Goal: Task Accomplishment & Management: Manage account settings

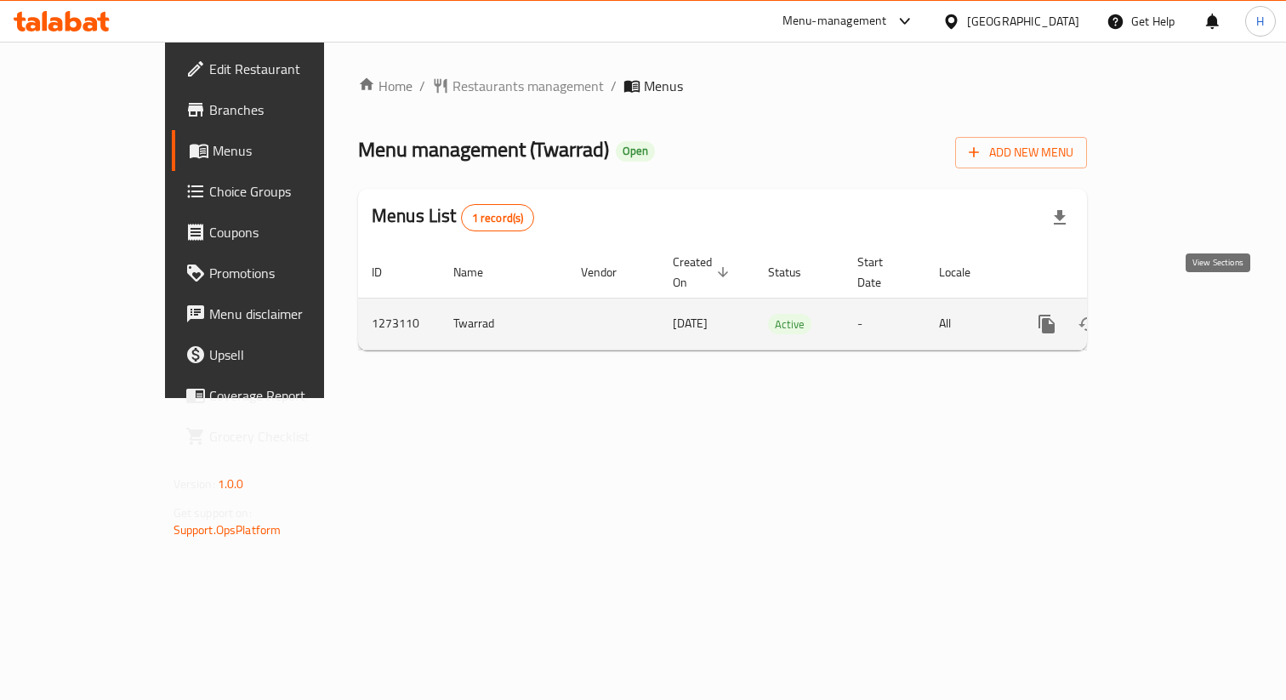
click at [1179, 314] on icon "enhanced table" at bounding box center [1169, 324] width 20 height 20
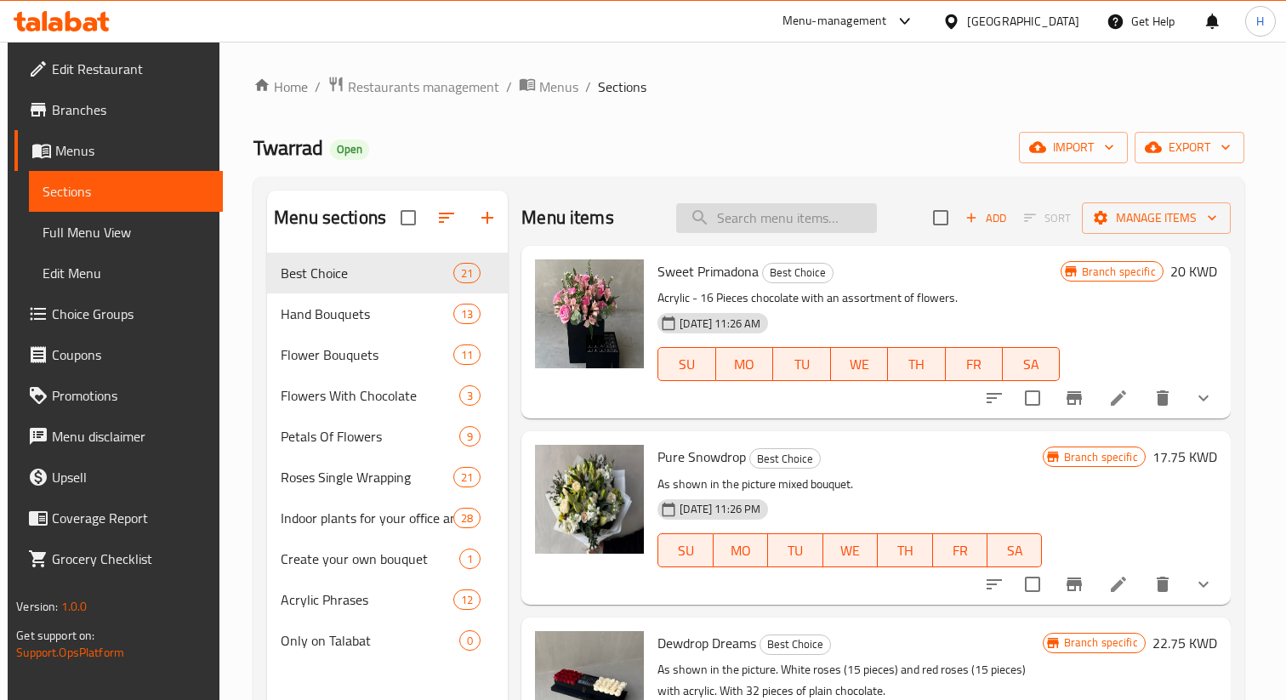
click at [729, 217] on input "search" at bounding box center [776, 218] width 201 height 30
type input "ROSE"
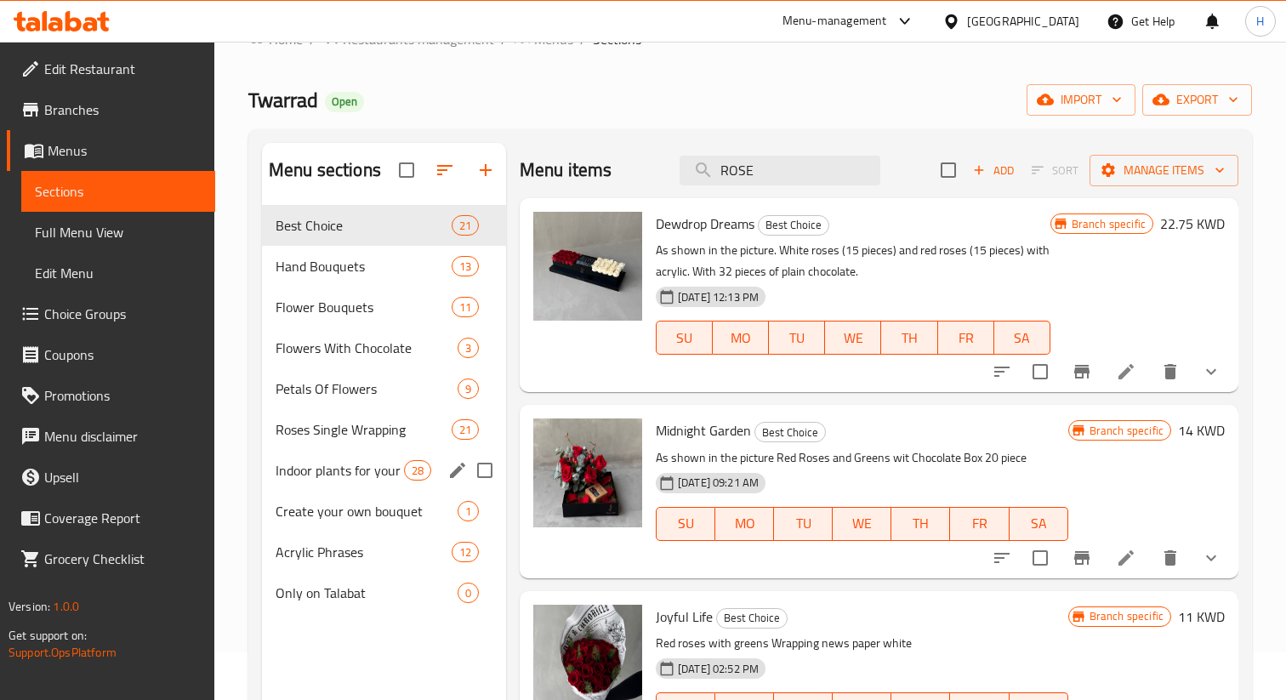
scroll to position [48, 0]
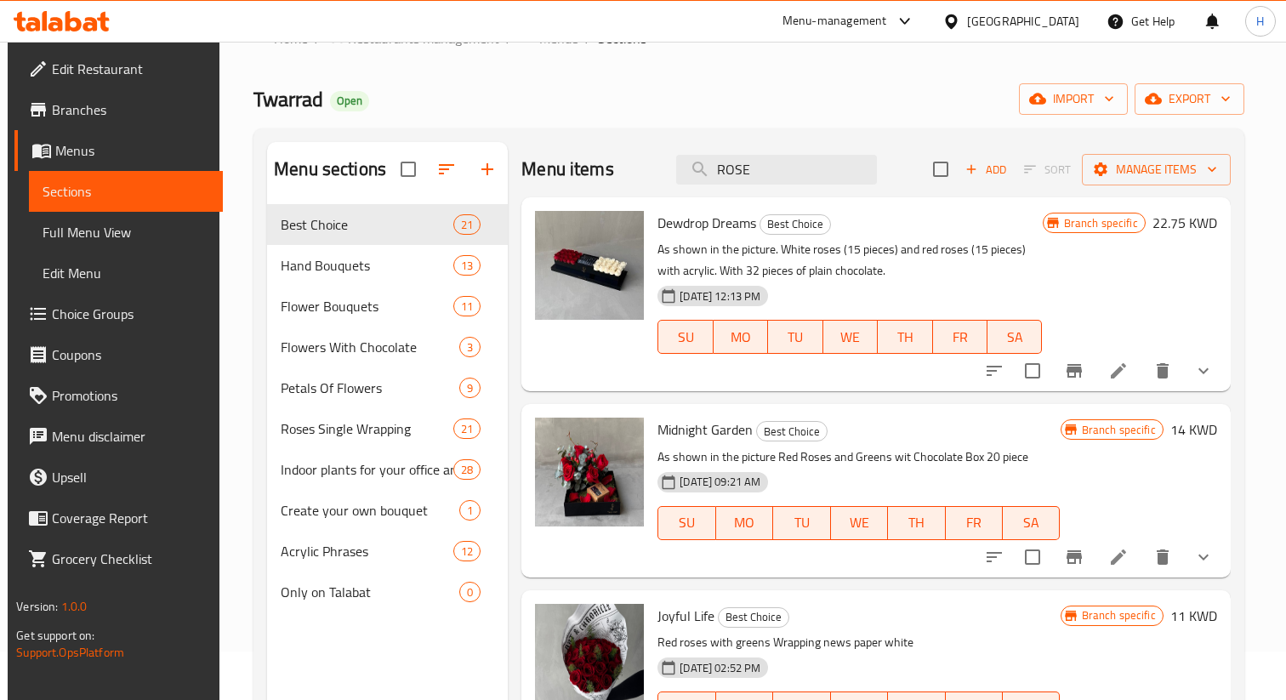
click at [82, 318] on span "Choice Groups" at bounding box center [130, 314] width 157 height 20
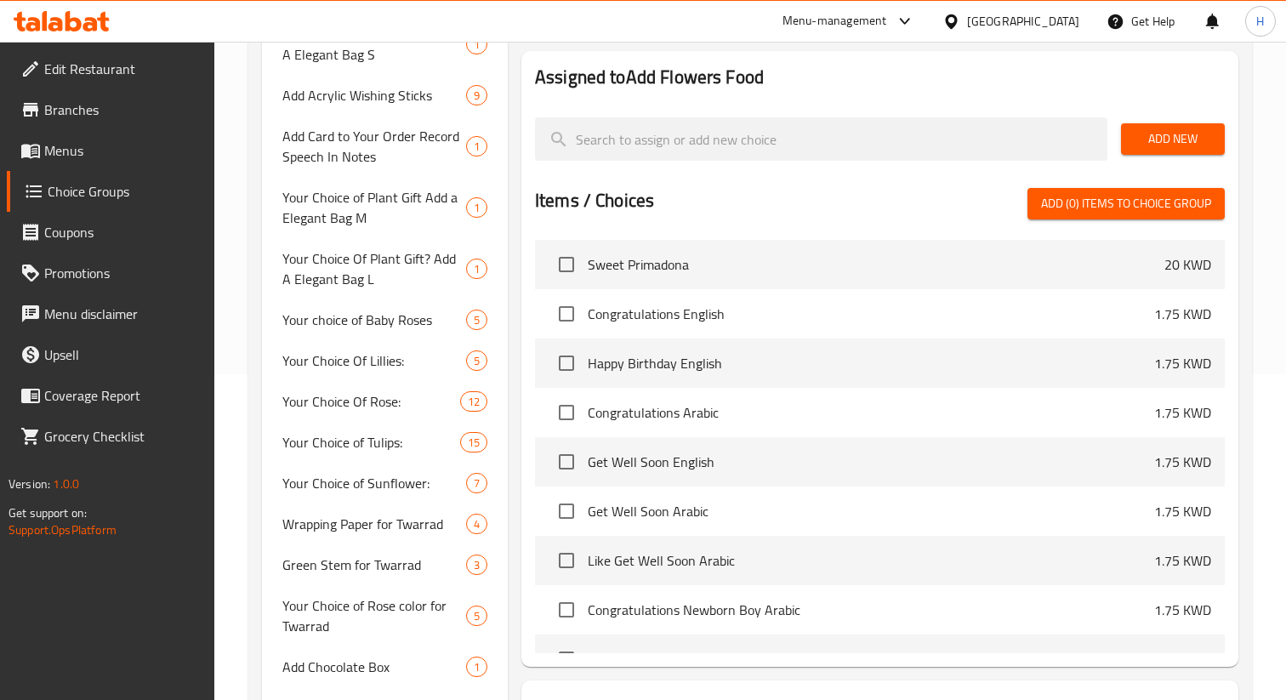
scroll to position [96, 0]
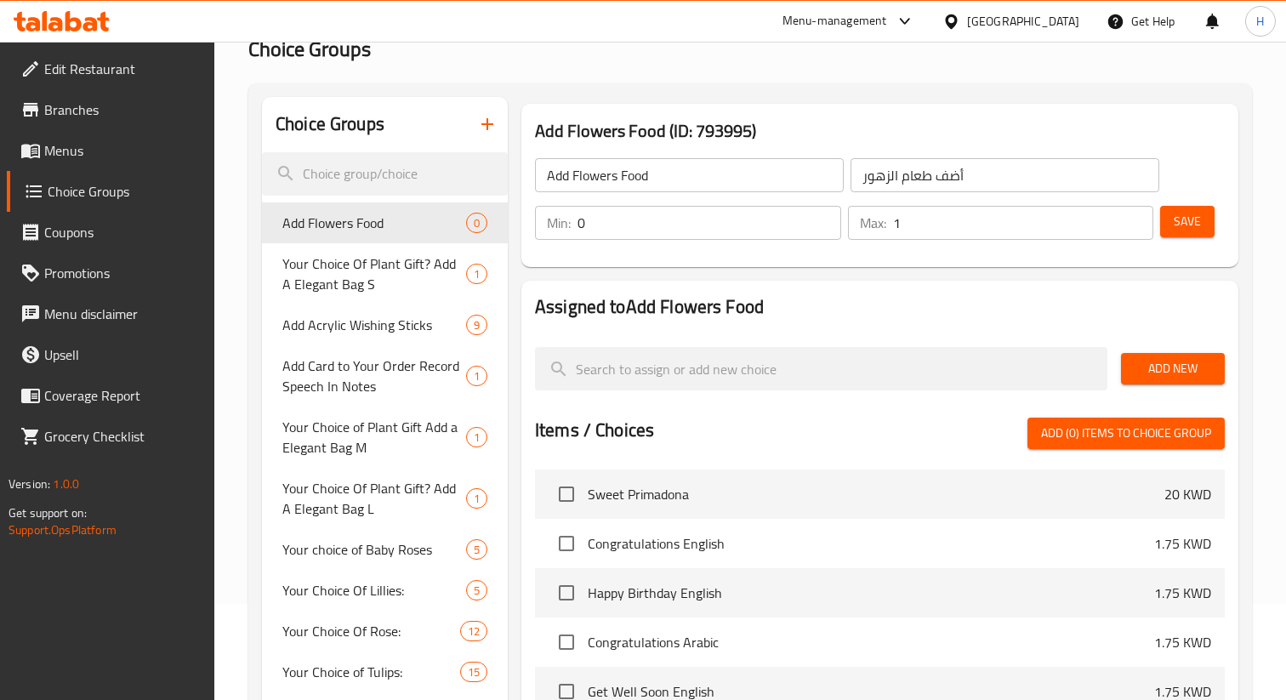
click at [77, 146] on span "Menus" at bounding box center [122, 150] width 157 height 20
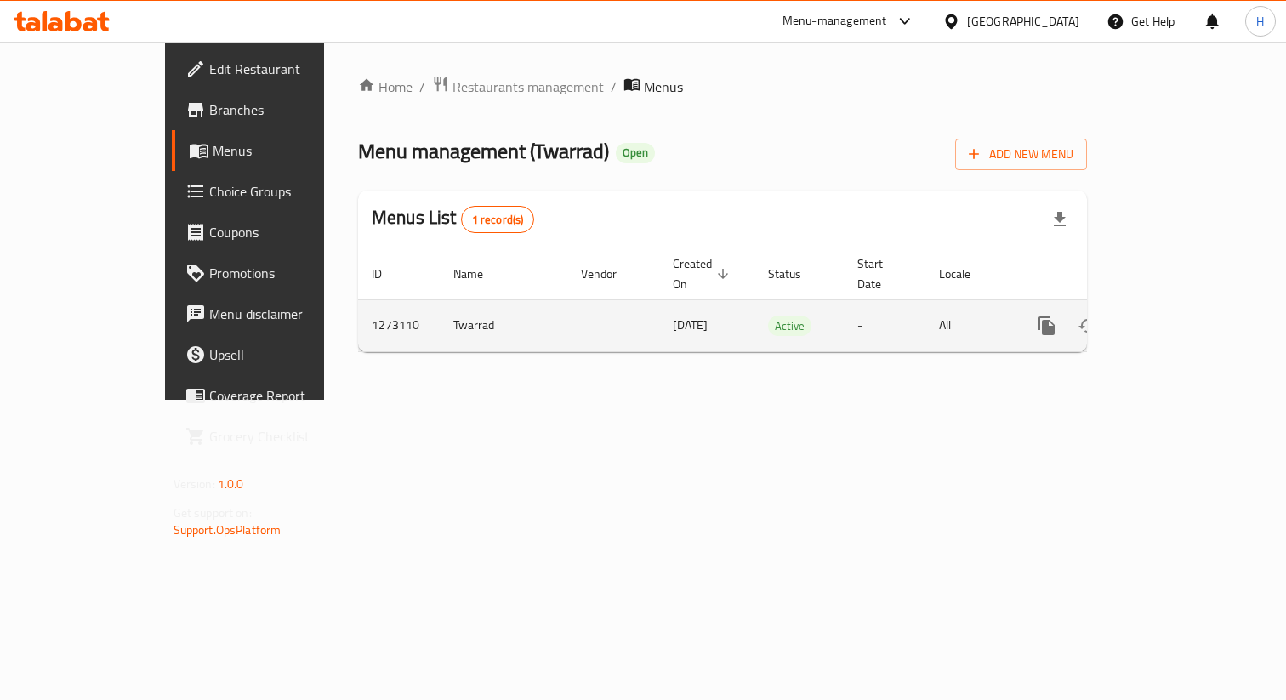
click at [1179, 315] on icon "enhanced table" at bounding box center [1169, 325] width 20 height 20
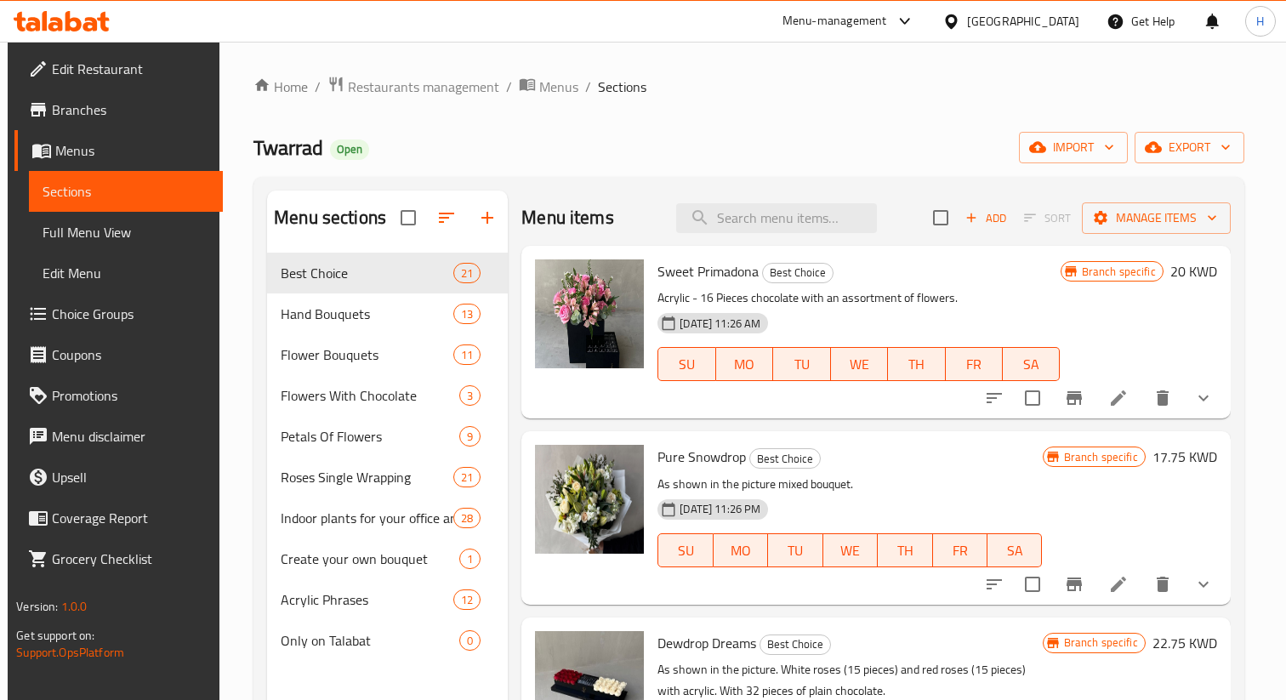
click at [731, 241] on div "Menu items Add Sort Manage items" at bounding box center [875, 217] width 708 height 55
click at [730, 217] on input "search" at bounding box center [776, 218] width 201 height 30
type input "ROSE"
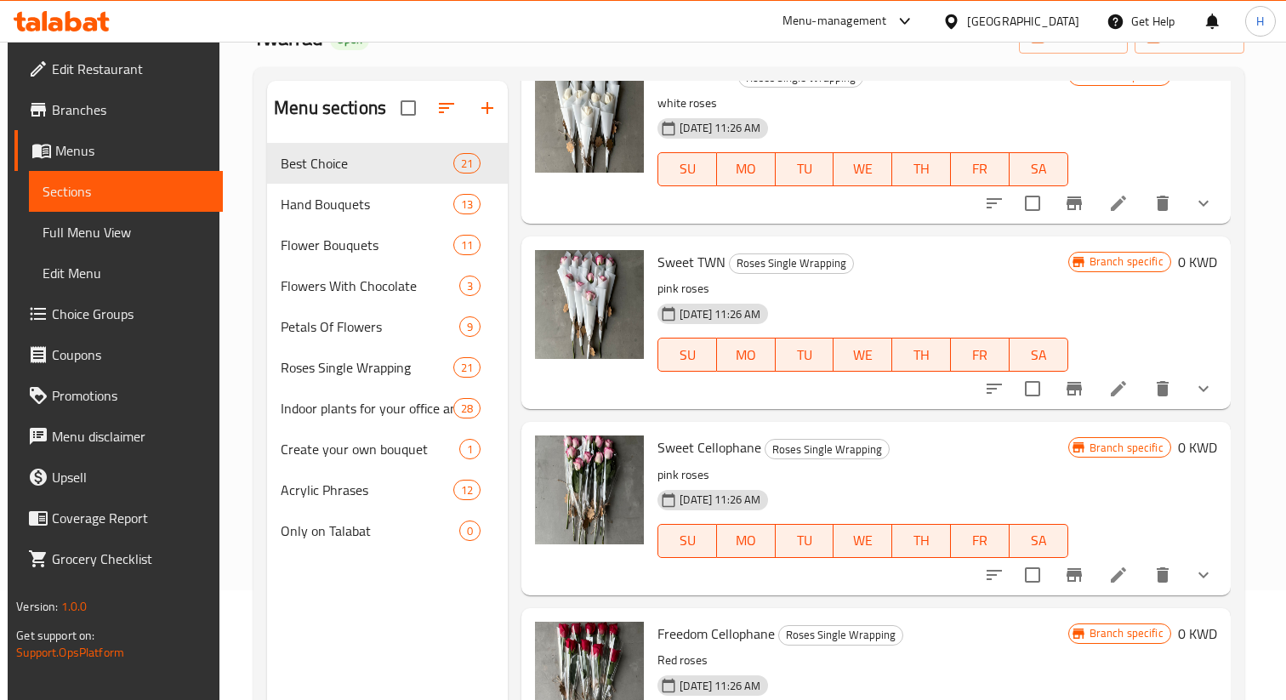
scroll to position [108, 0]
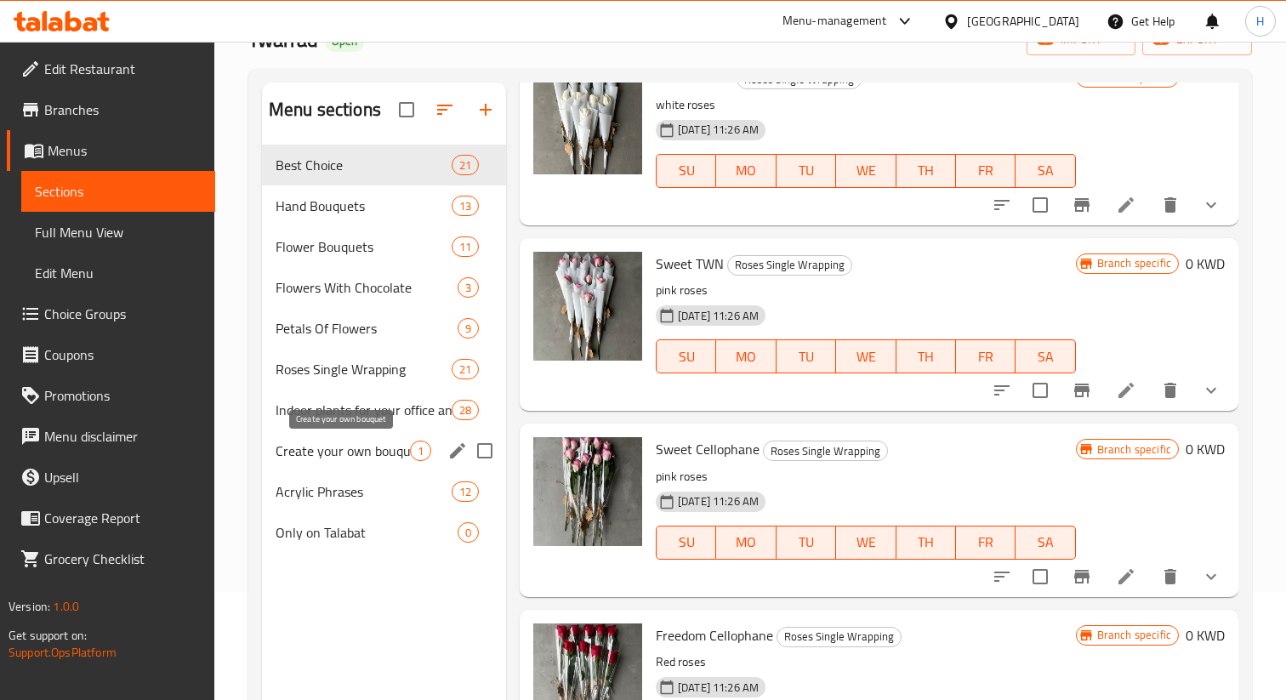
click at [361, 456] on span "Create your own bouquet" at bounding box center [342, 450] width 134 height 20
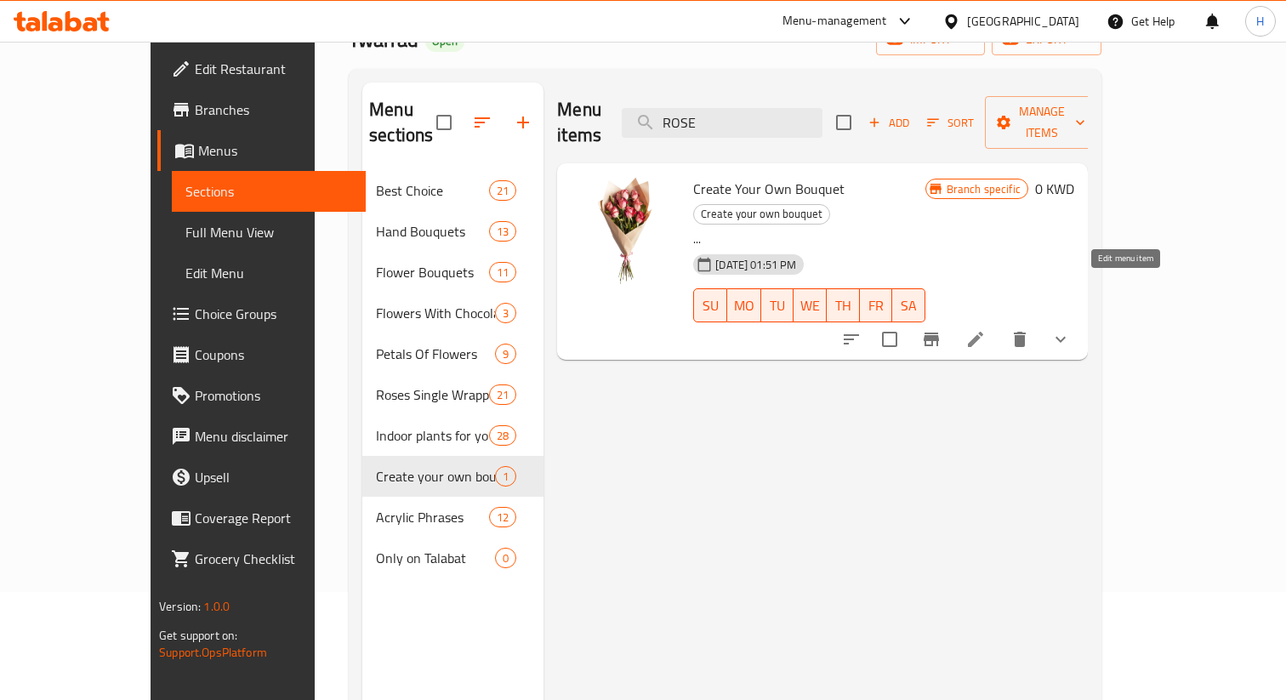
click at [985, 329] on icon at bounding box center [975, 339] width 20 height 20
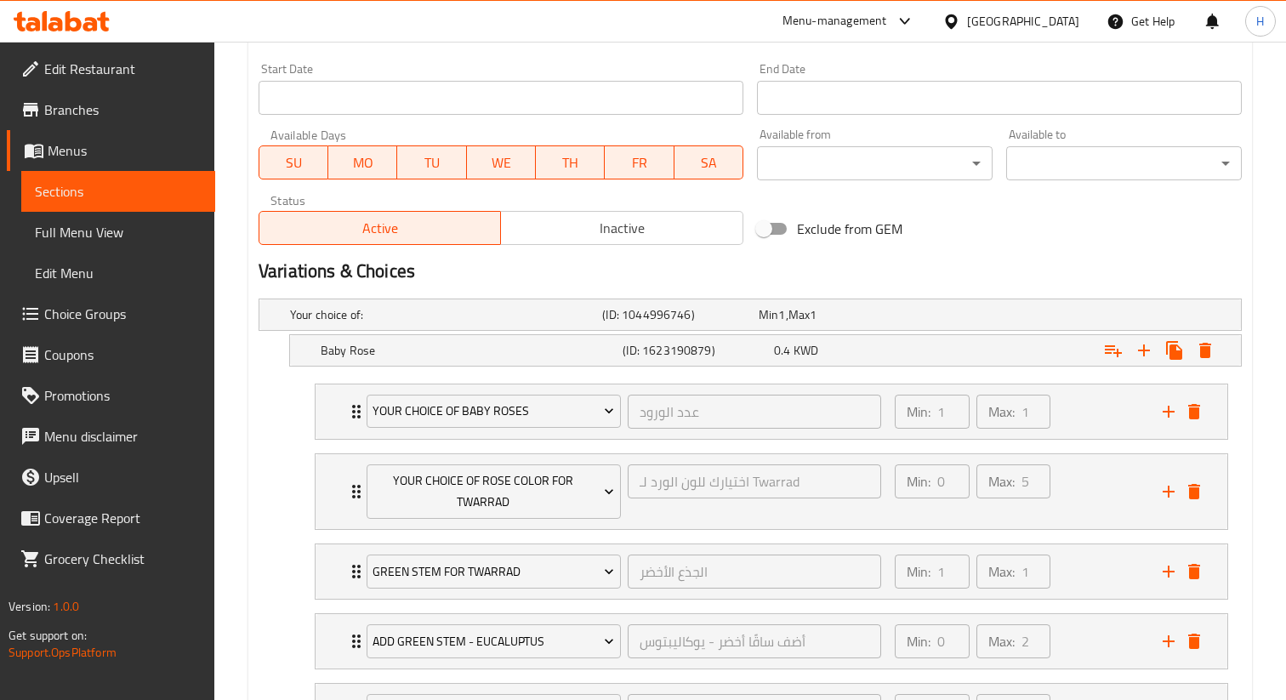
scroll to position [1797, 0]
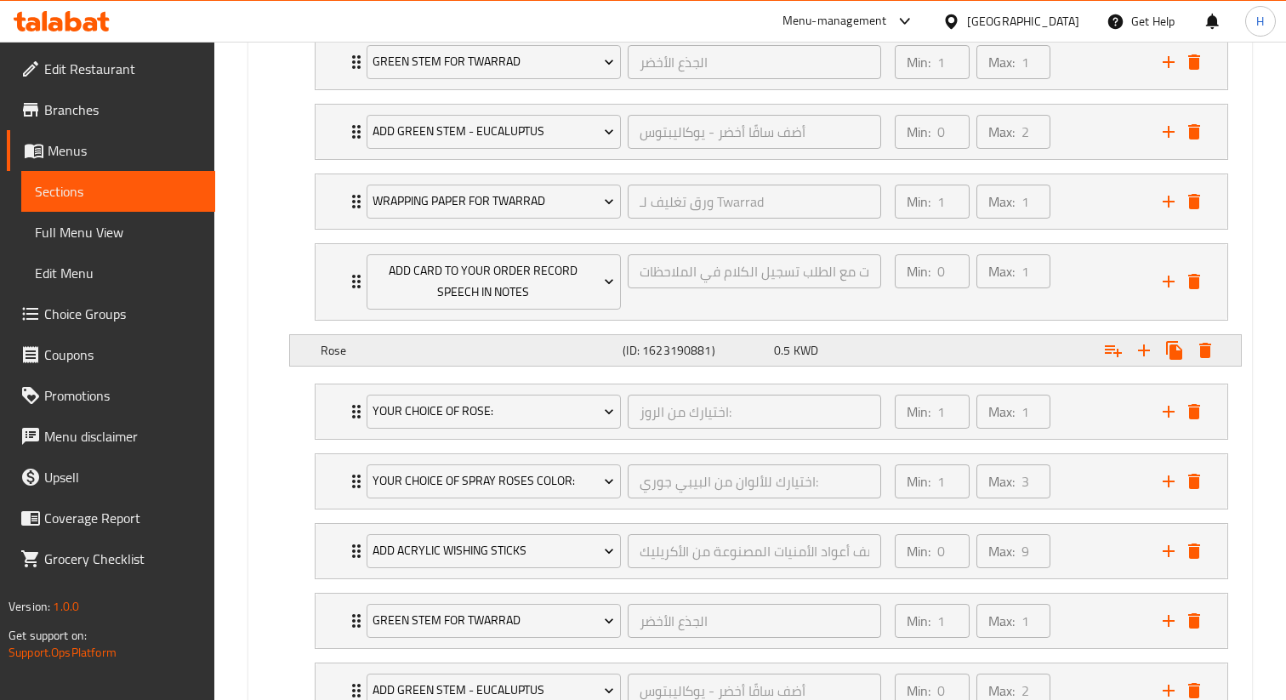
click at [795, 349] on span "KWD" at bounding box center [805, 350] width 25 height 22
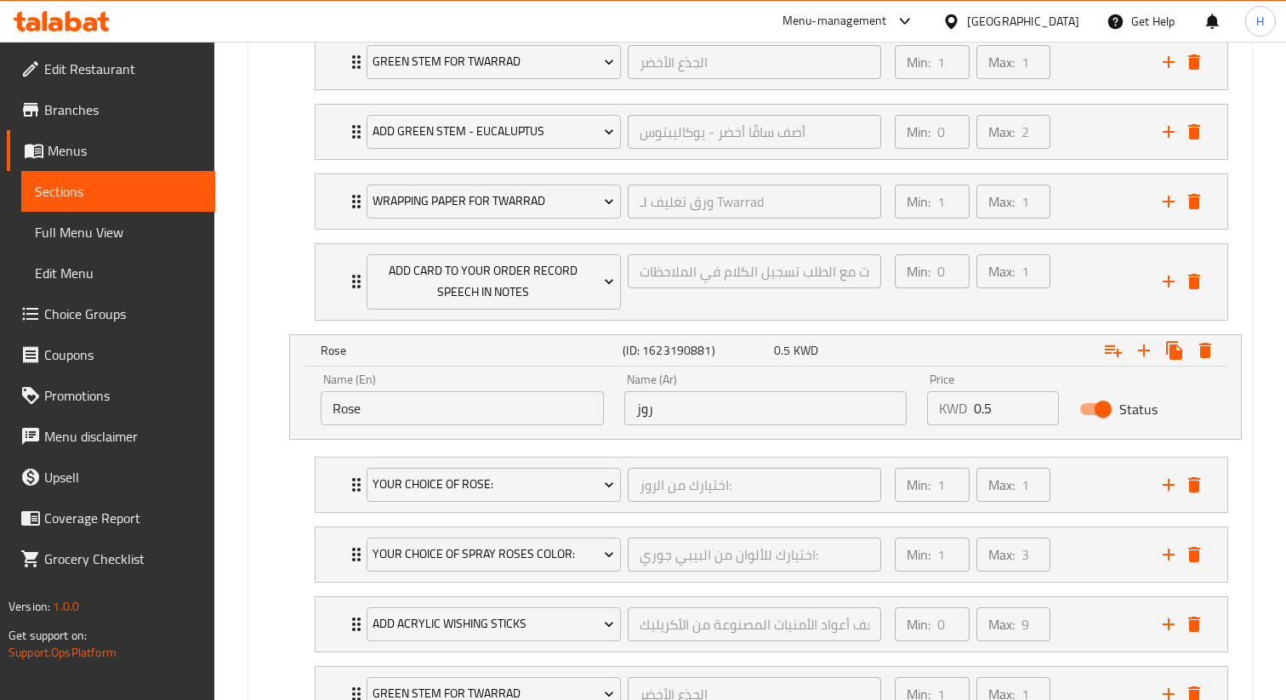
click at [996, 405] on input "0.5" at bounding box center [1016, 408] width 84 height 34
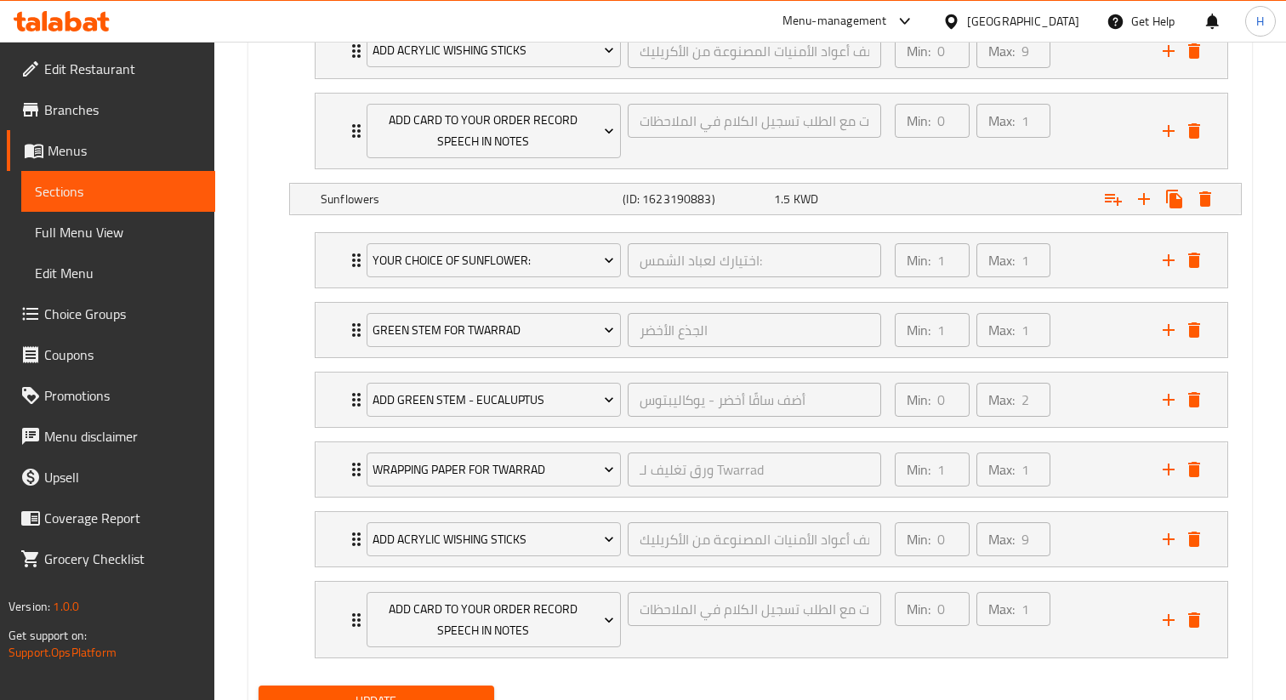
scroll to position [3212, 0]
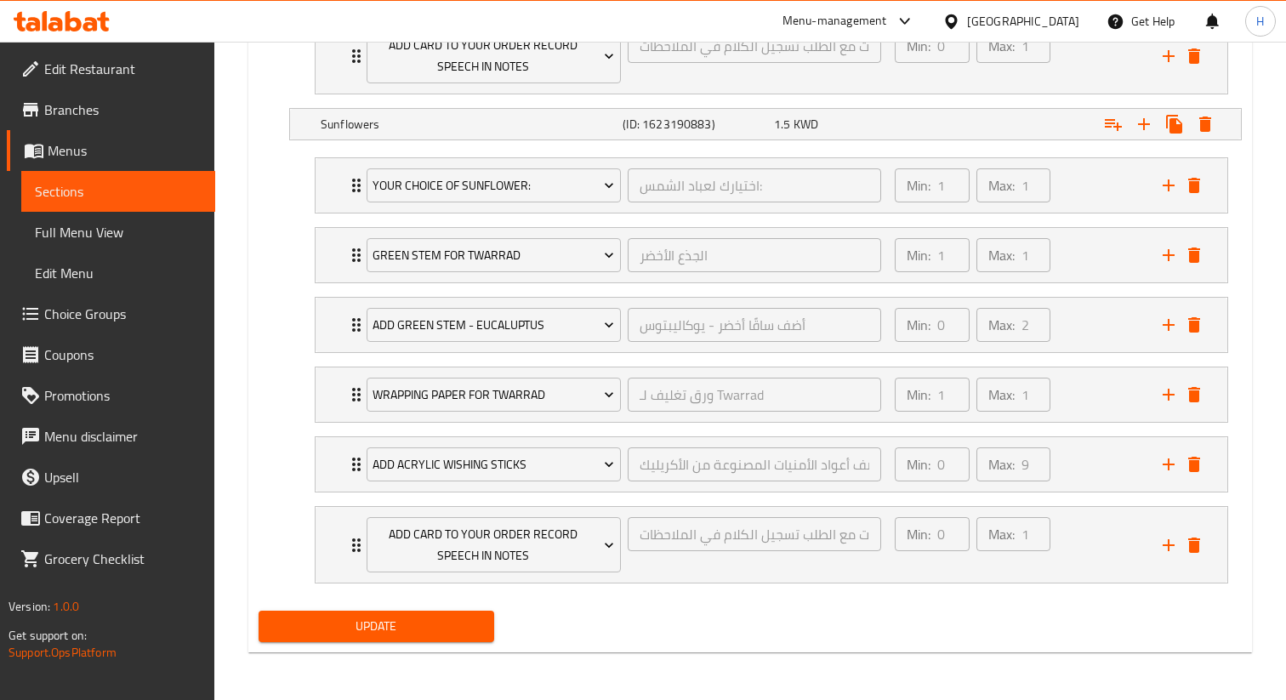
type input "0.6"
click at [449, 623] on span "Update" at bounding box center [376, 626] width 208 height 21
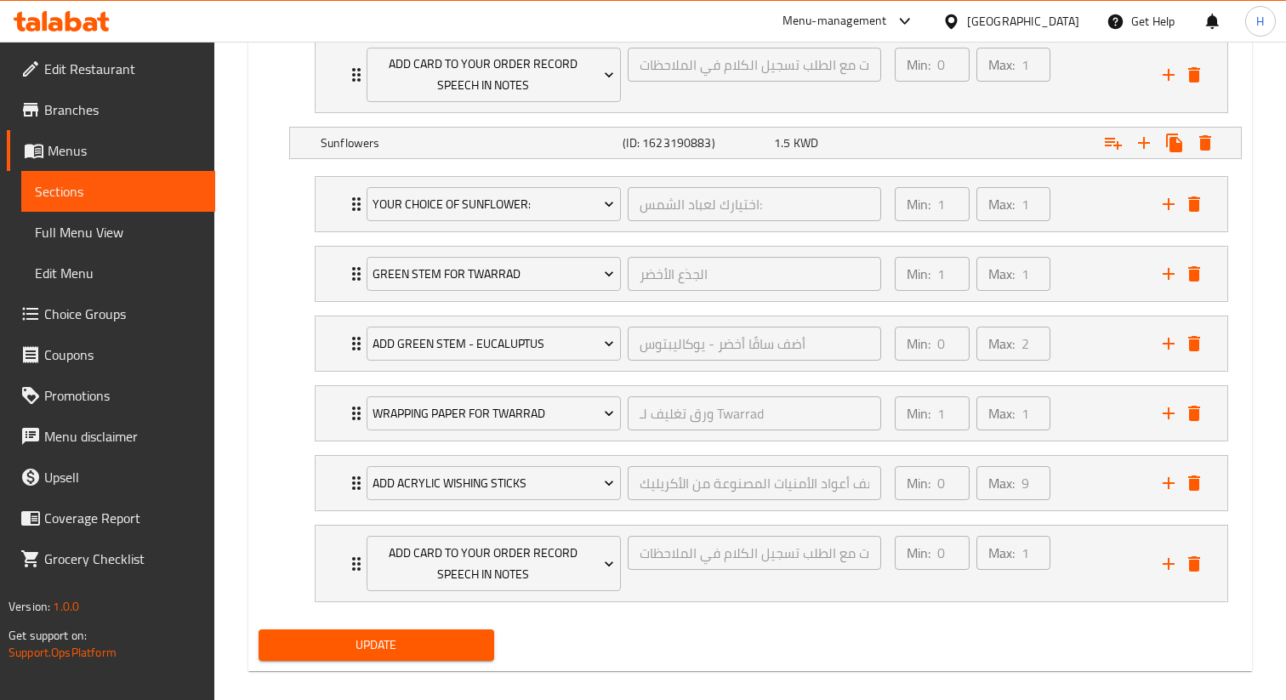
scroll to position [177, 0]
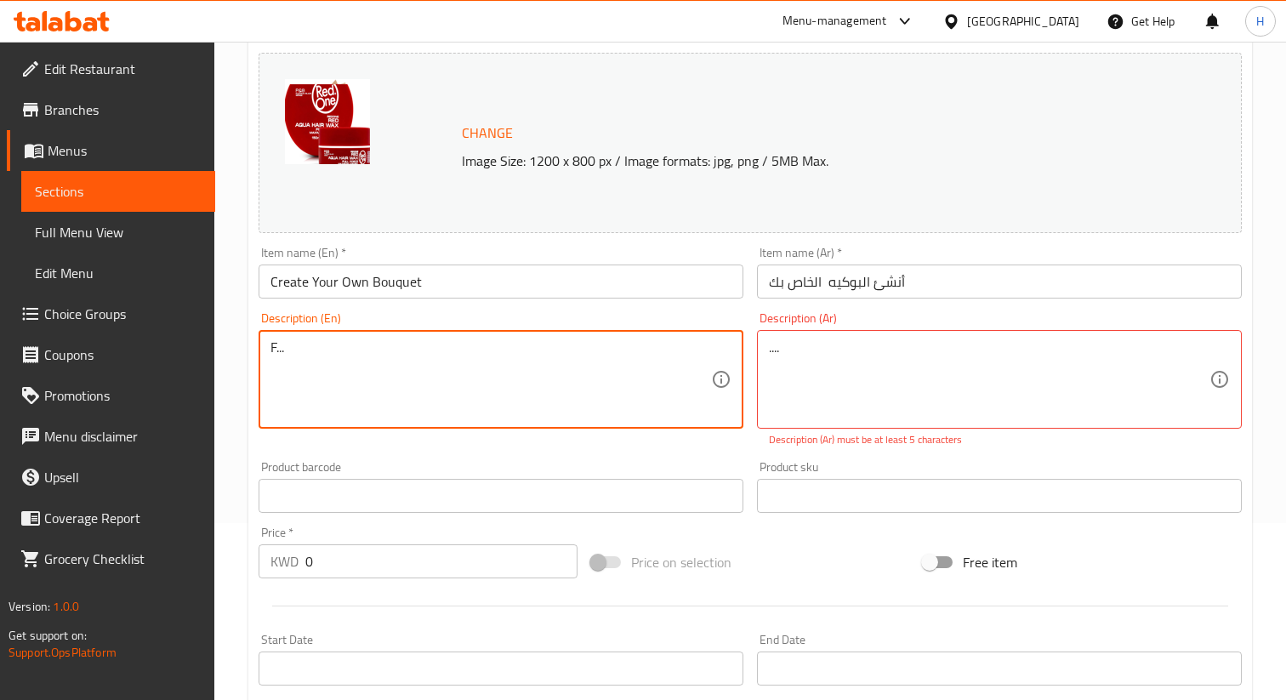
type textarea "..."
click at [399, 356] on textarea "..." at bounding box center [490, 379] width 440 height 81
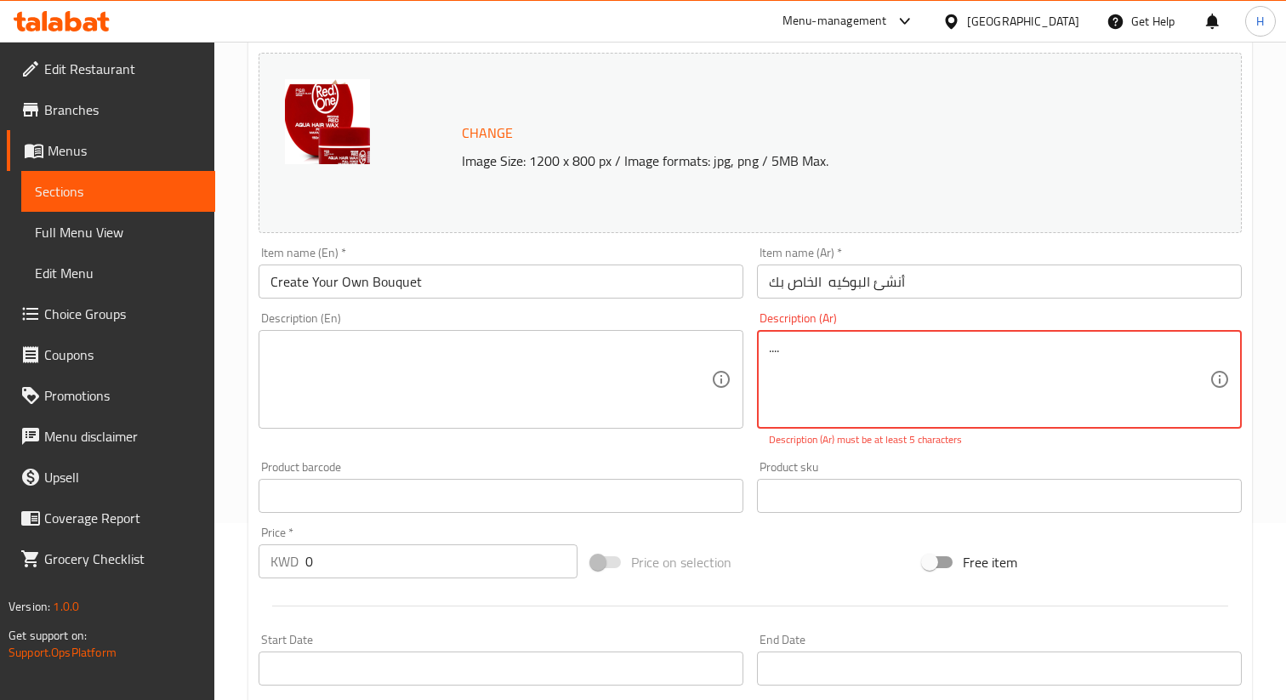
click at [788, 349] on textarea "...." at bounding box center [989, 379] width 440 height 81
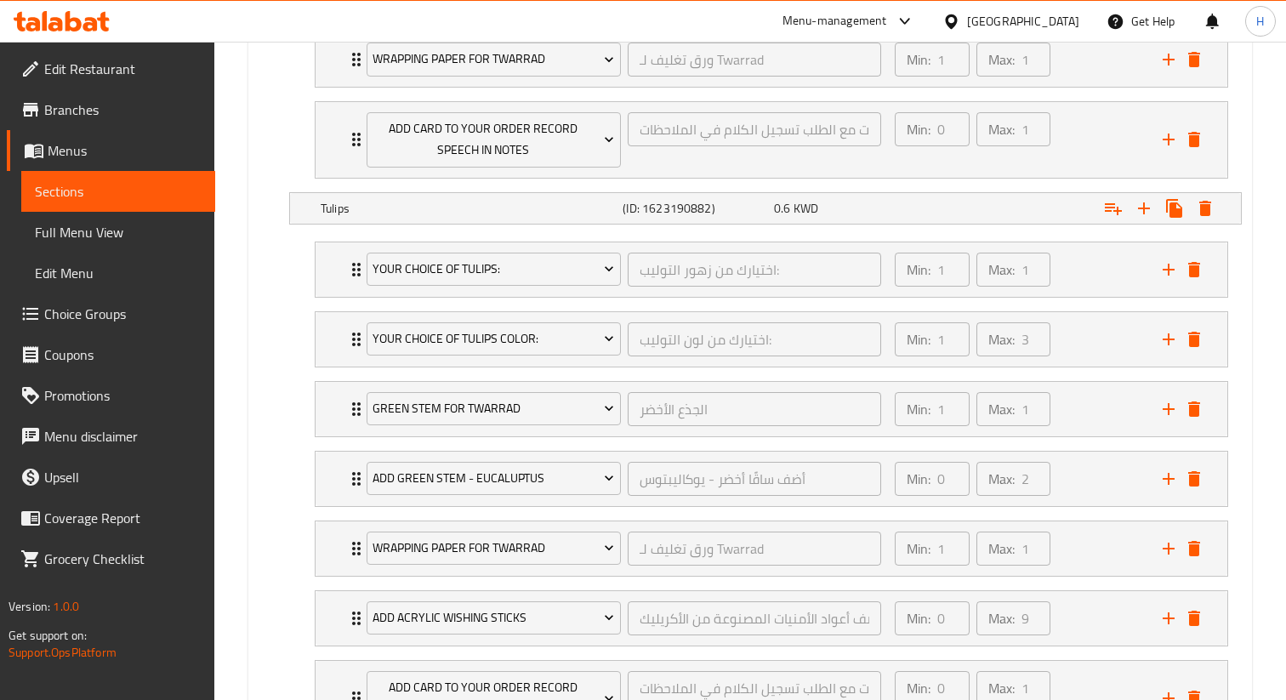
scroll to position [3212, 0]
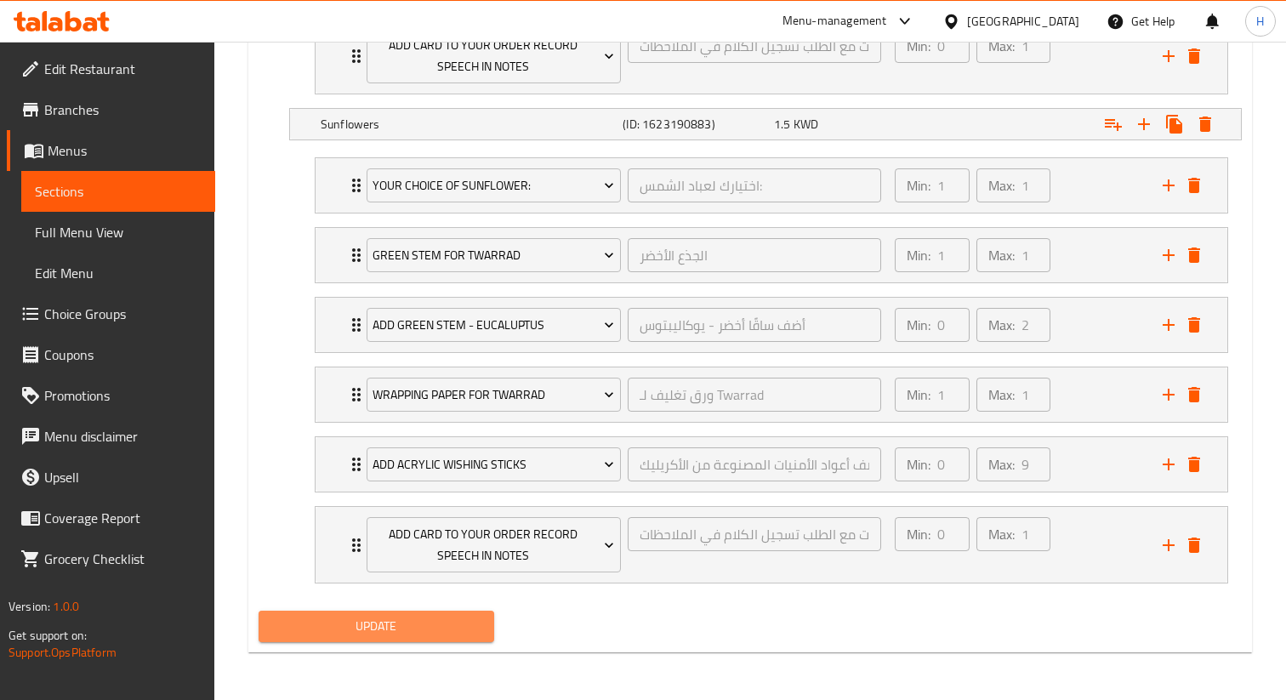
click at [401, 634] on span "Update" at bounding box center [376, 626] width 208 height 21
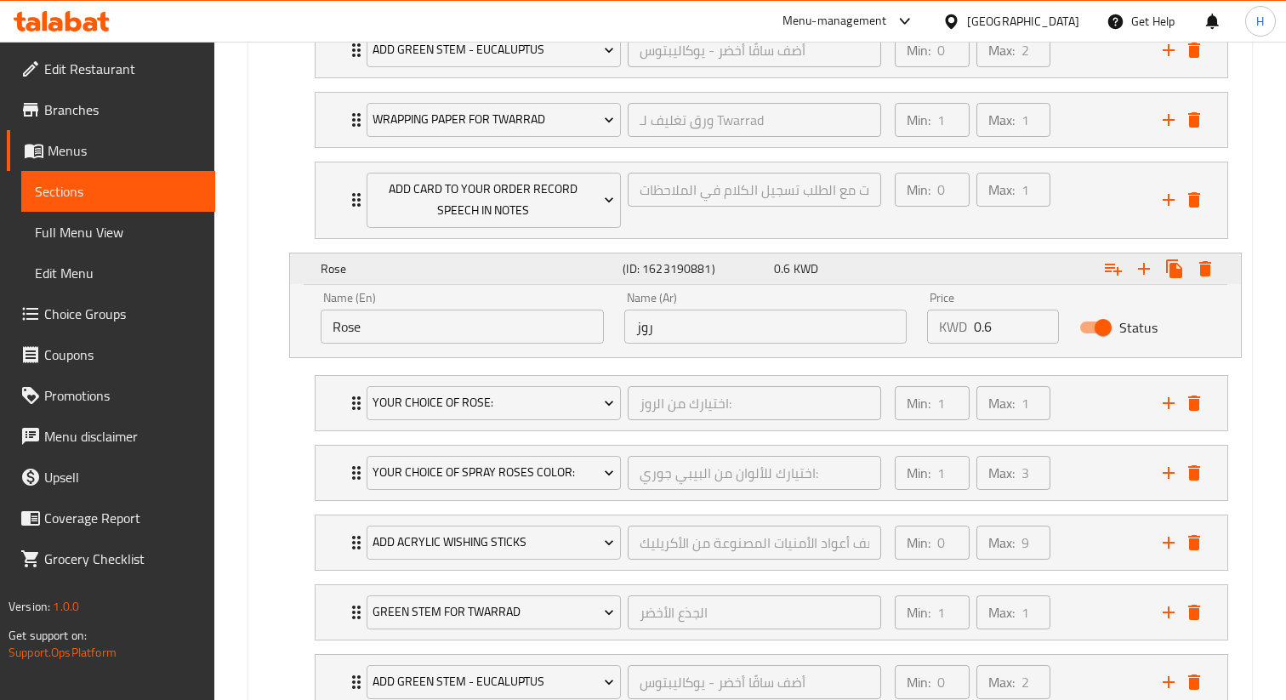
scroll to position [1880, 0]
click at [355, 399] on icon "Expand" at bounding box center [356, 401] width 20 height 20
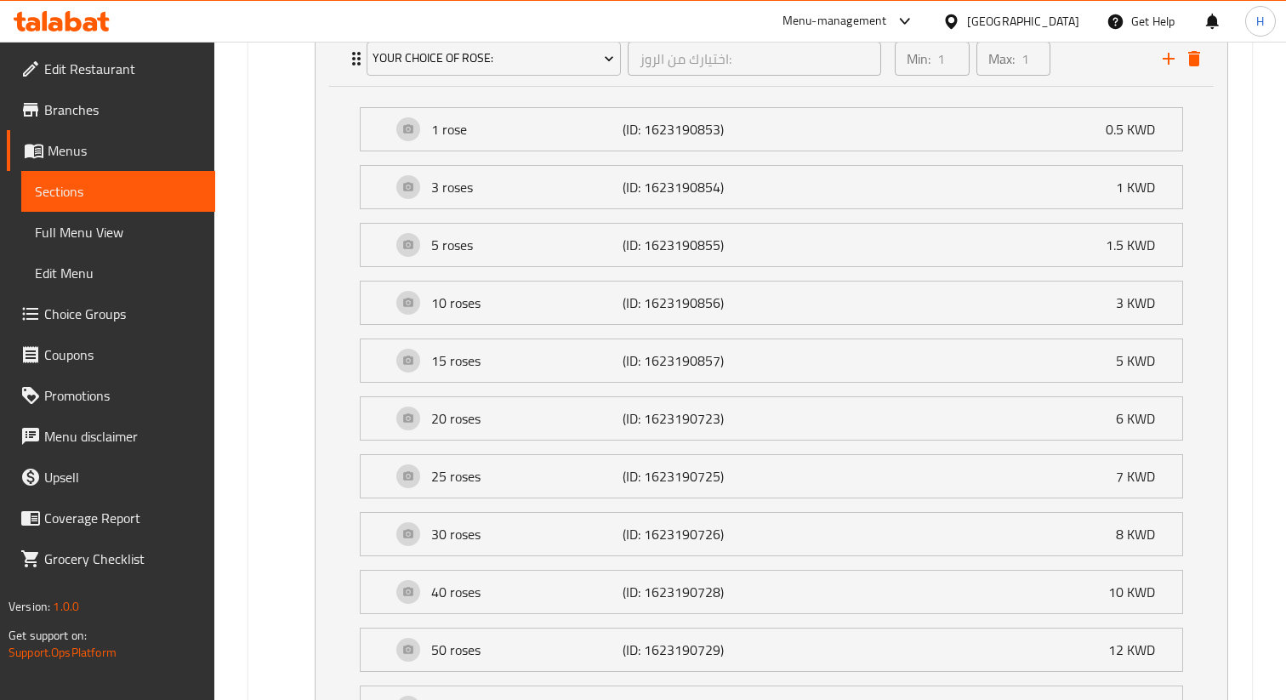
scroll to position [2213, 0]
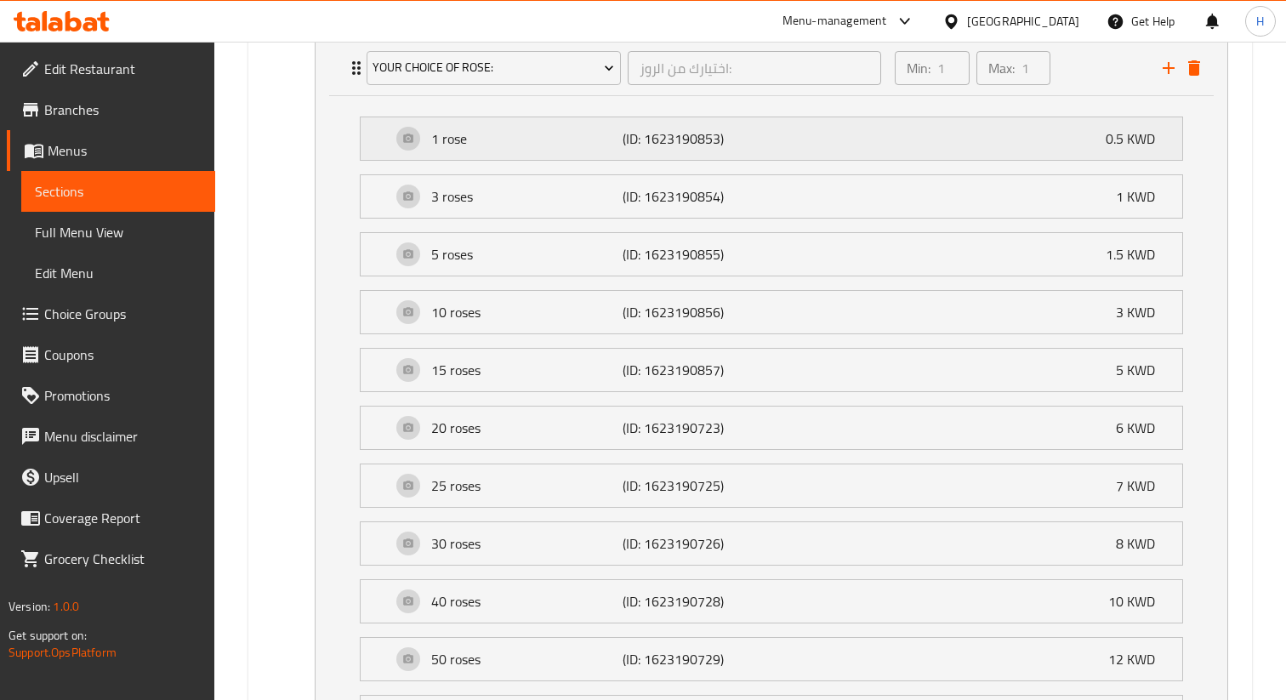
click at [1115, 139] on p "0.5 KWD" at bounding box center [1136, 138] width 63 height 20
click at [1081, 140] on div "1 rose (ID: 1623190853) 0.5 KWD" at bounding box center [776, 138] width 770 height 43
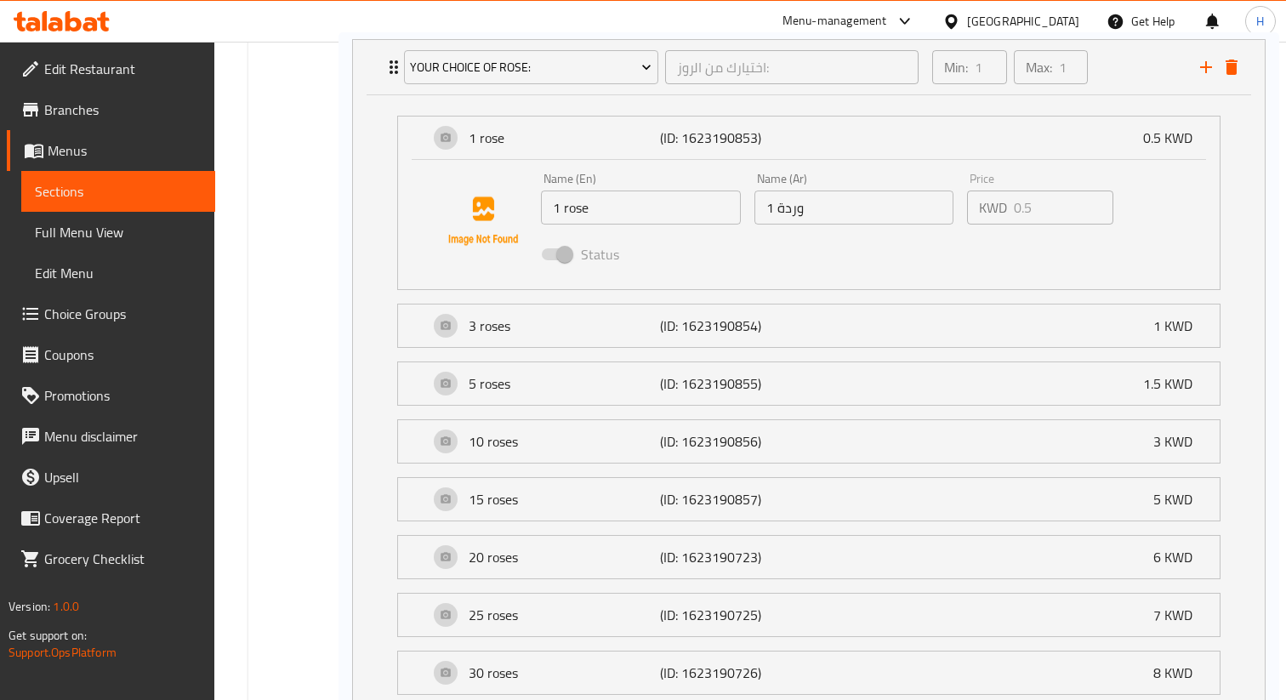
drag, startPoint x: 642, startPoint y: 137, endPoint x: 691, endPoint y: 136, distance: 49.3
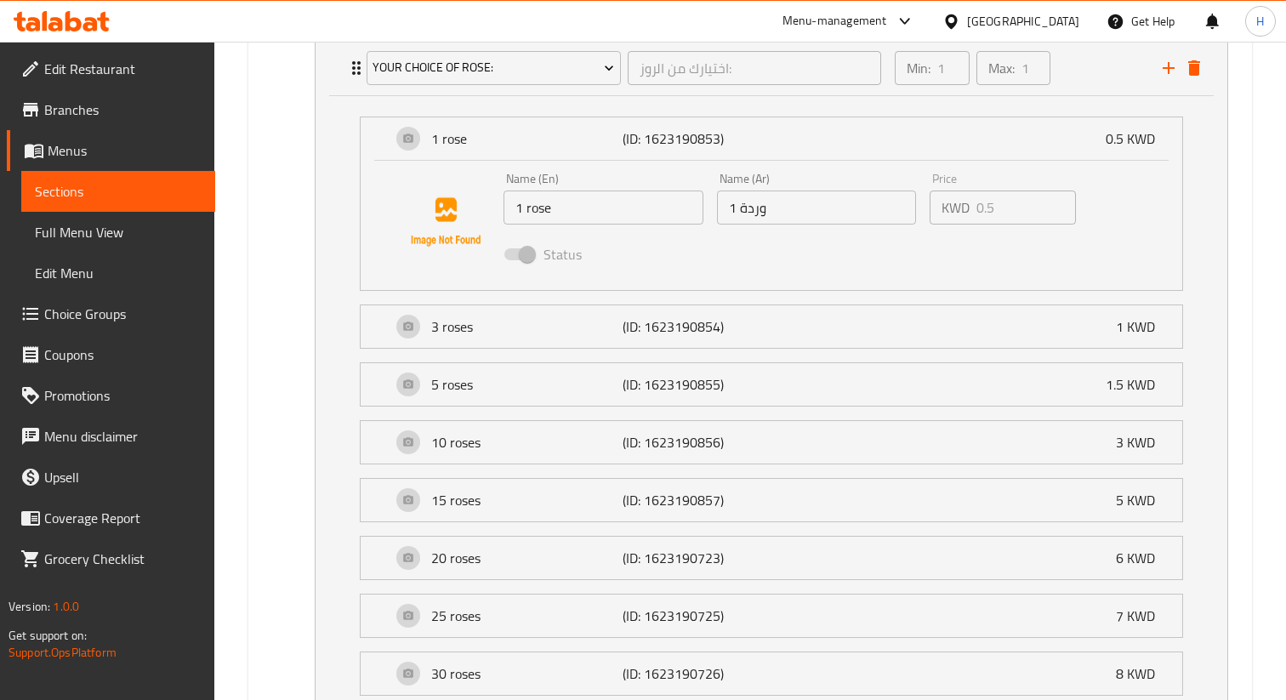
click at [102, 317] on span "Choice Groups" at bounding box center [122, 314] width 157 height 20
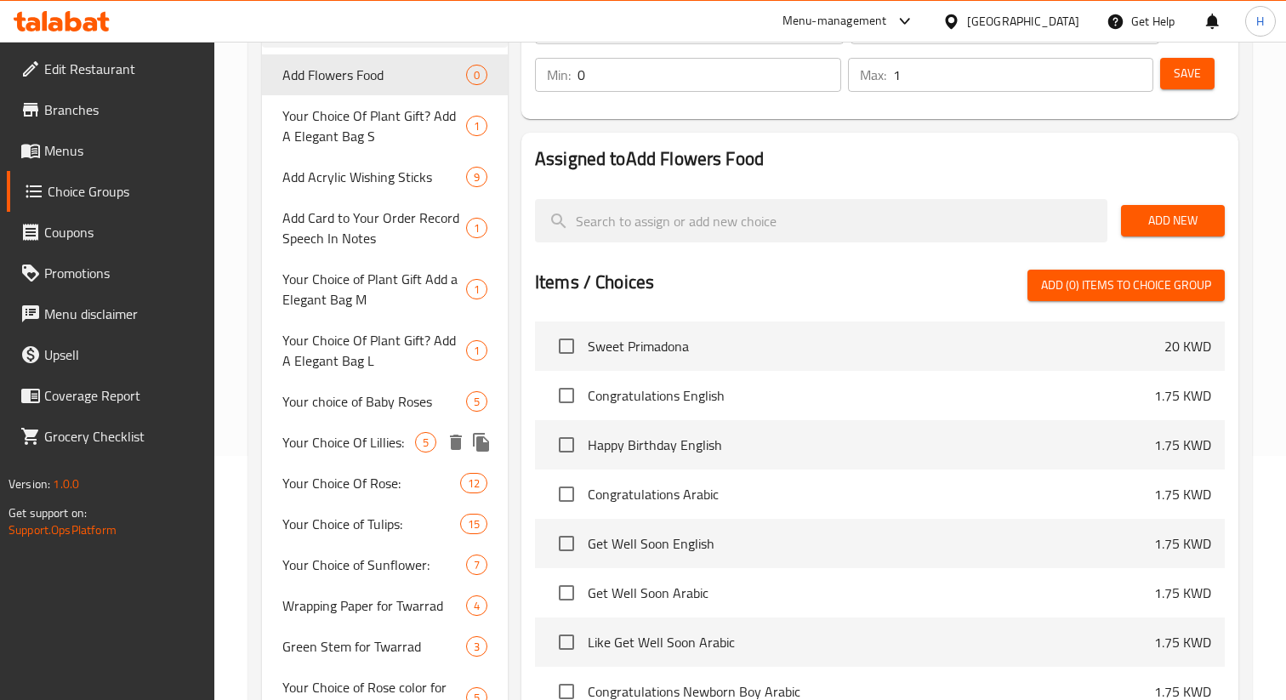
scroll to position [241, 0]
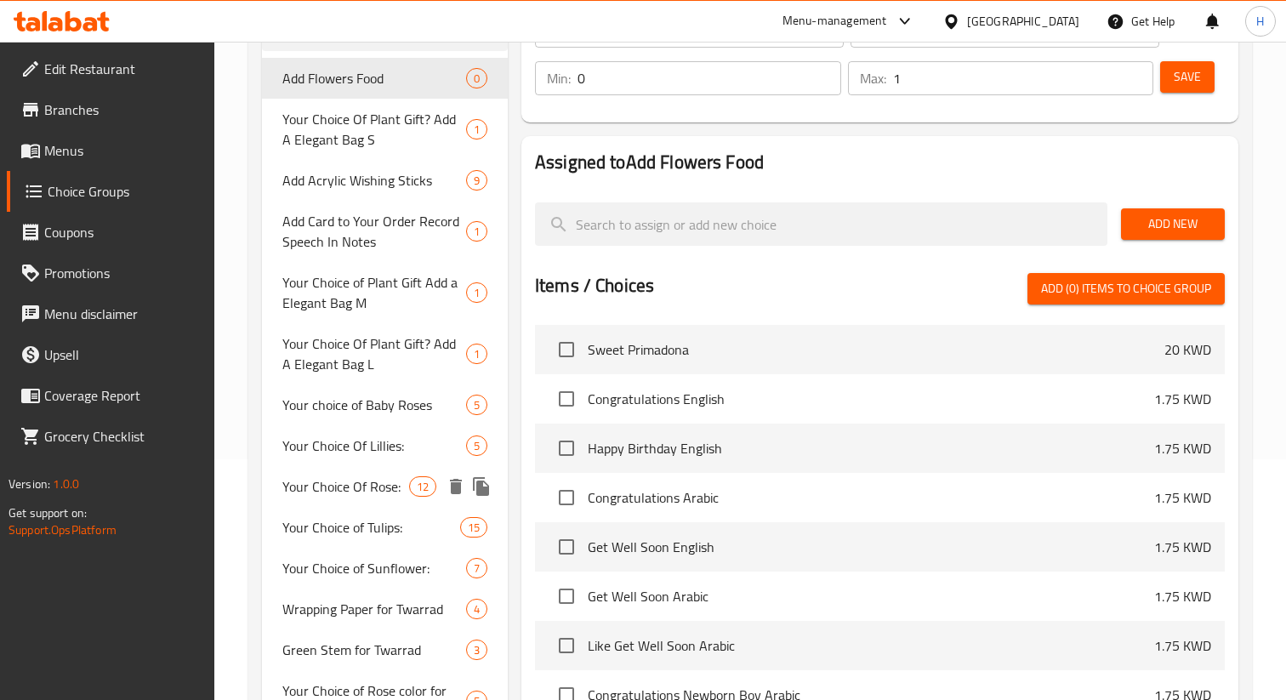
click at [349, 481] on span "Your Choice Of Rose:" at bounding box center [345, 486] width 127 height 20
type input "Your Choice Of Rose:"
type input "اختيارك من الروز:"
type input "1"
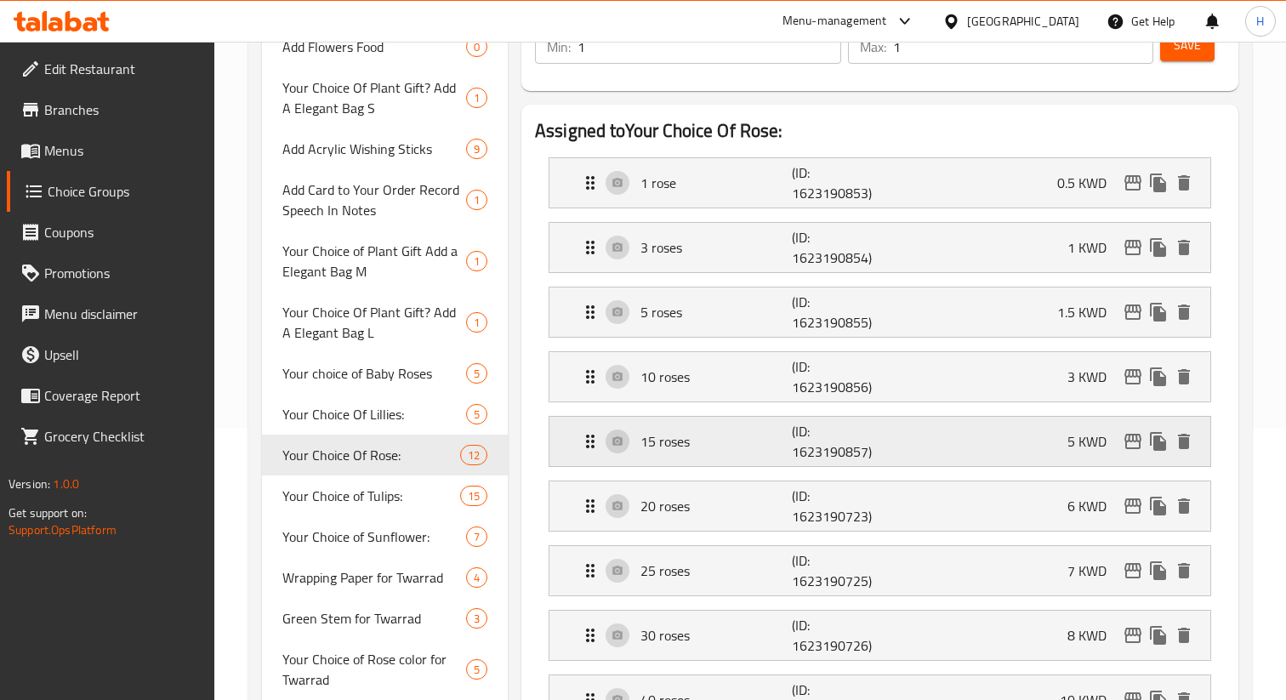
scroll to position [285, 0]
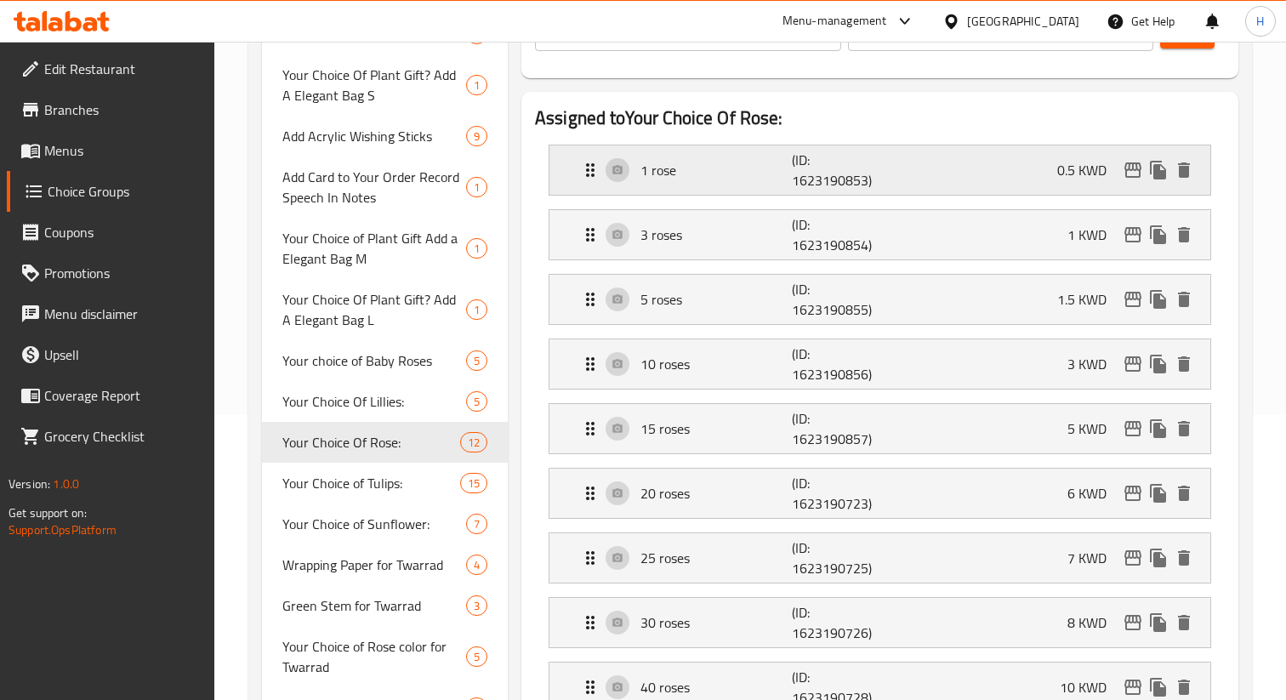
click at [588, 163] on icon "Expand" at bounding box center [590, 170] width 20 height 20
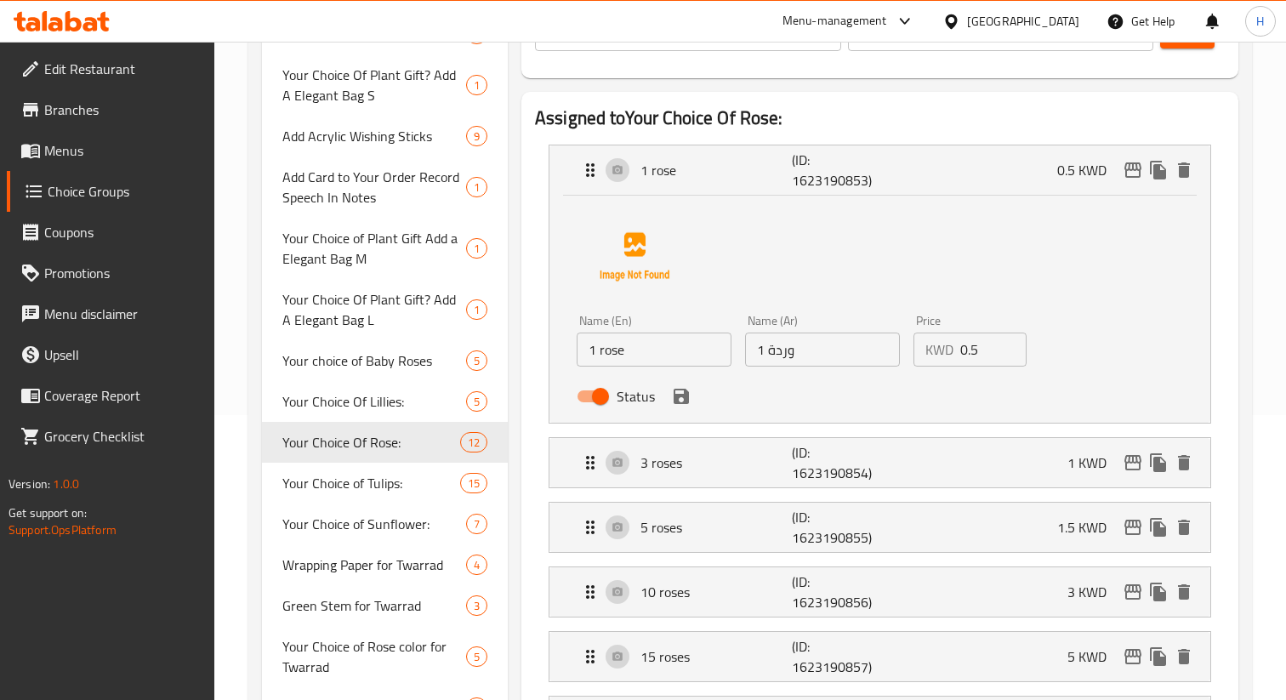
click at [982, 355] on input "0.5" at bounding box center [993, 349] width 66 height 34
click at [684, 395] on icon "save" at bounding box center [680, 396] width 15 height 15
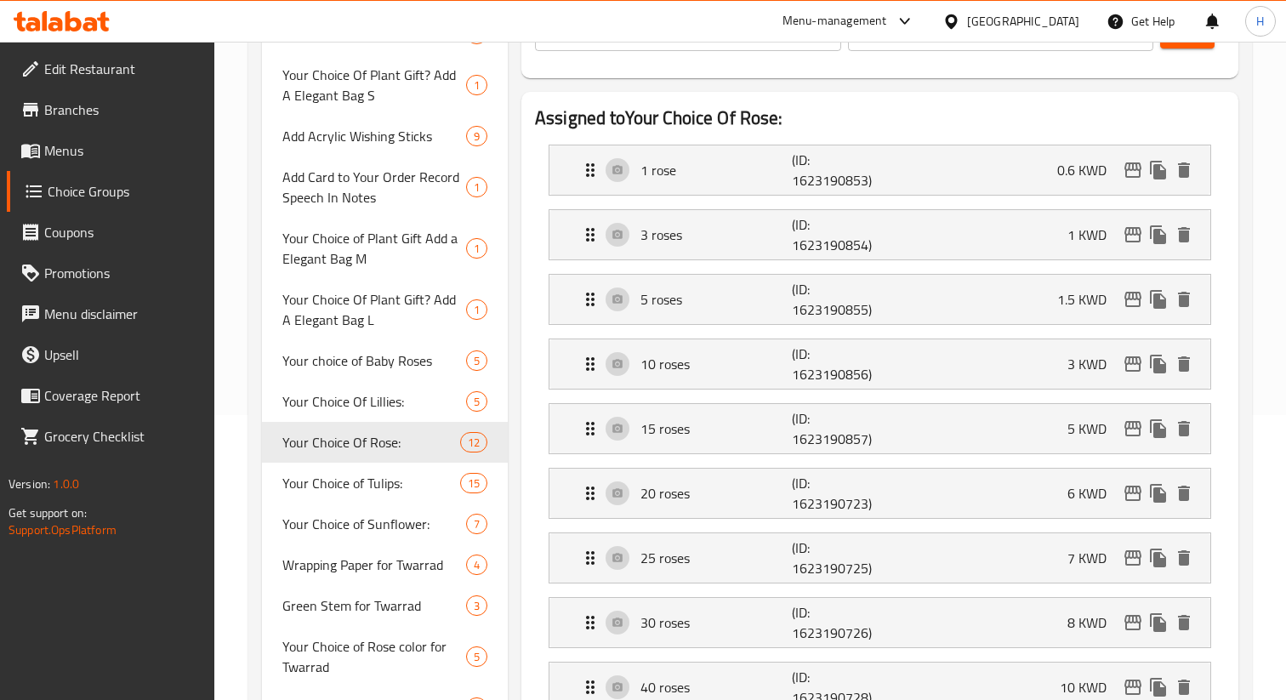
type input "0.6"
click at [589, 230] on icon "Expand" at bounding box center [590, 234] width 20 height 20
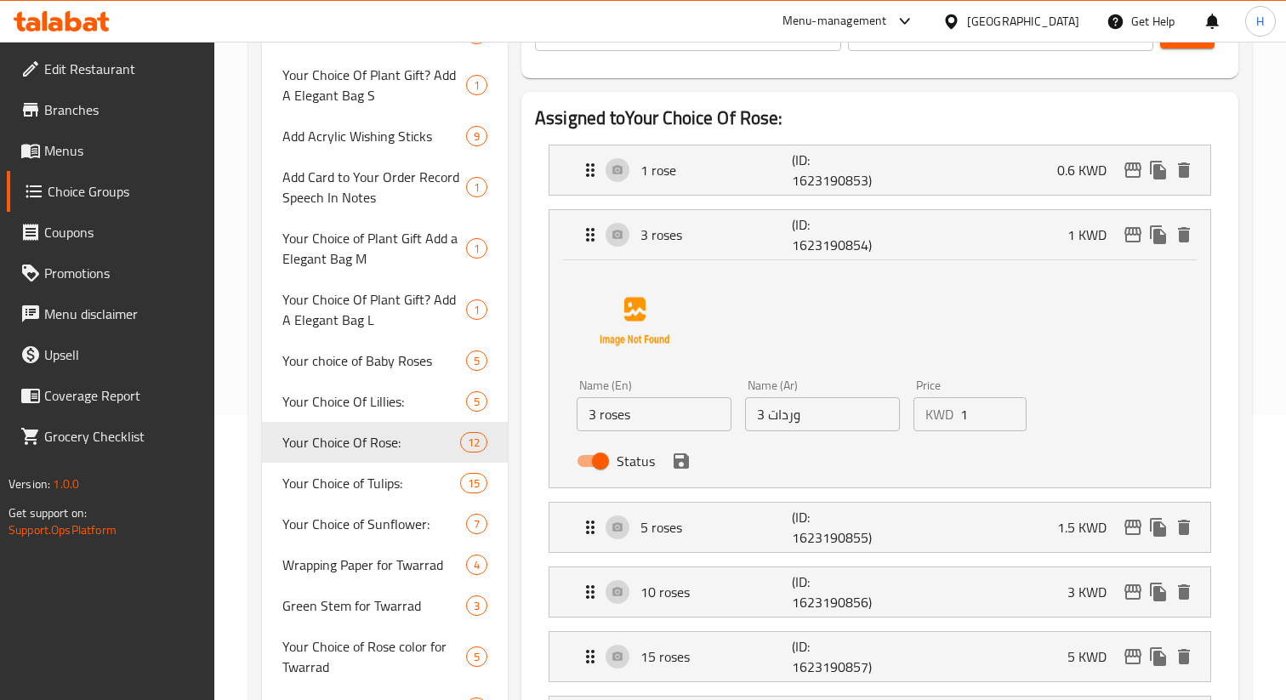
click at [969, 415] on input "1" at bounding box center [993, 414] width 66 height 34
click at [678, 467] on icon "save" at bounding box center [680, 460] width 15 height 15
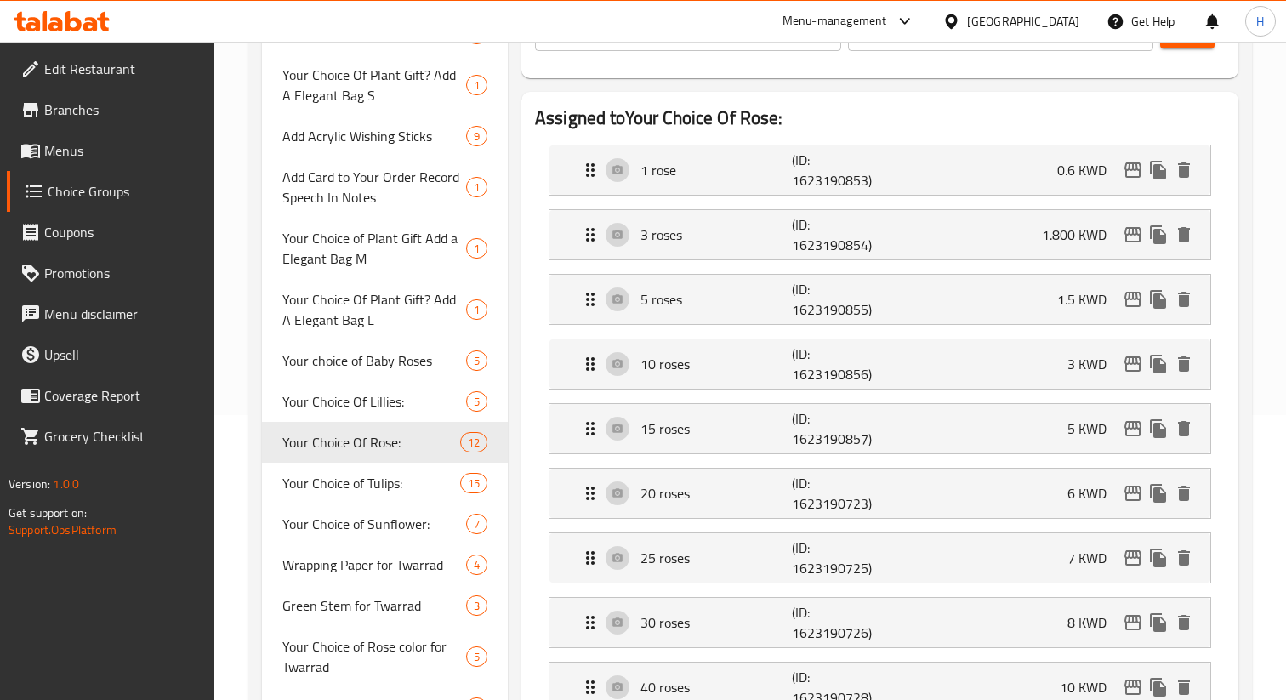
type input "1.800"
click at [592, 306] on icon "Expand" at bounding box center [590, 299] width 20 height 20
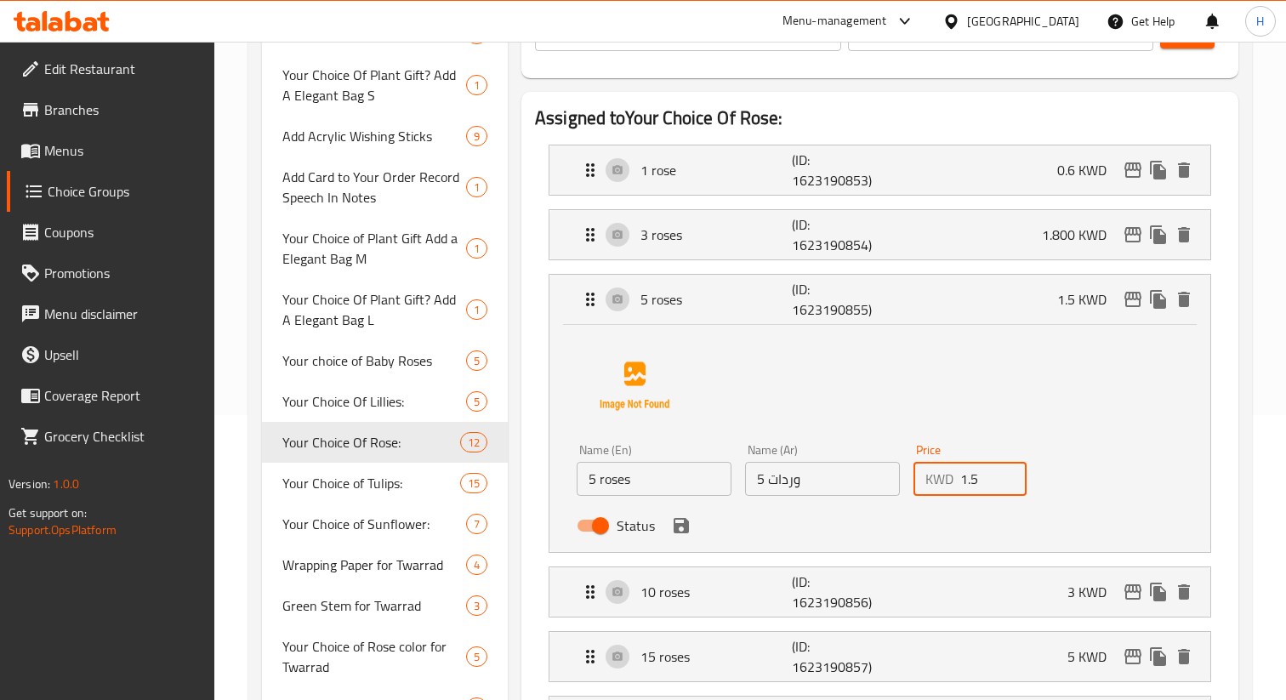
click at [984, 487] on input "1.5" at bounding box center [993, 479] width 66 height 34
type input "1"
click at [676, 522] on icon "save" at bounding box center [681, 525] width 20 height 20
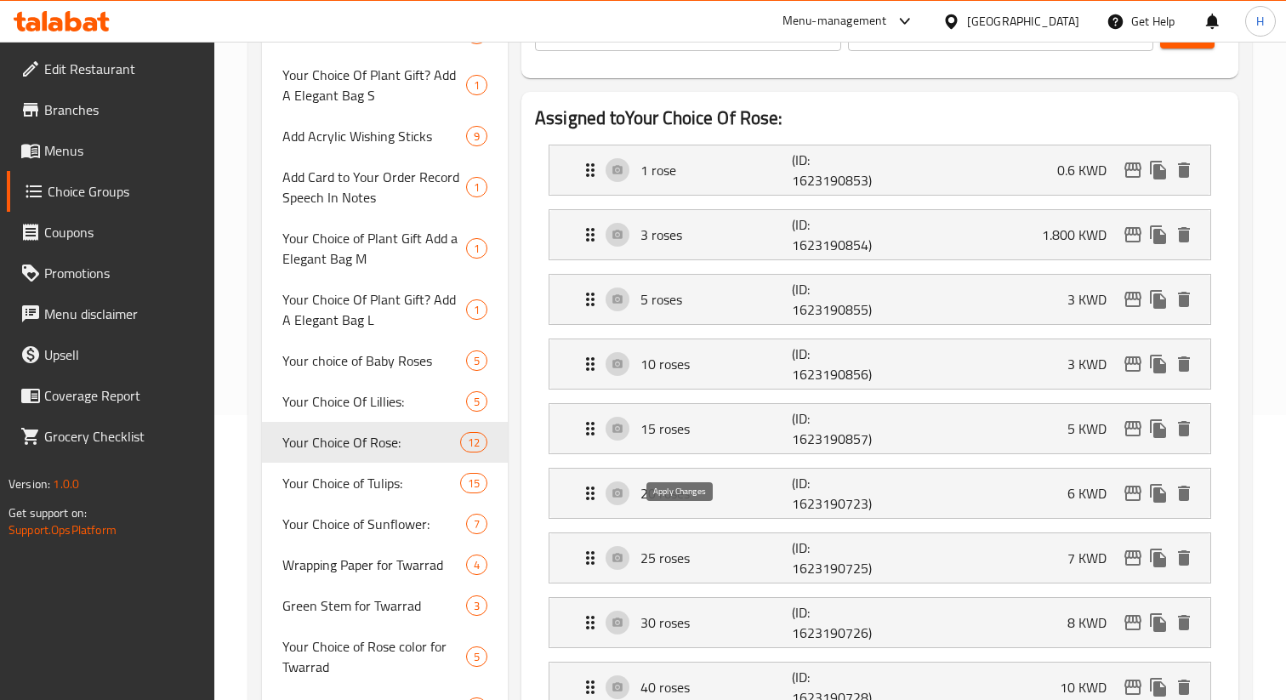
type input "3"
click at [583, 356] on icon "Expand" at bounding box center [590, 364] width 20 height 20
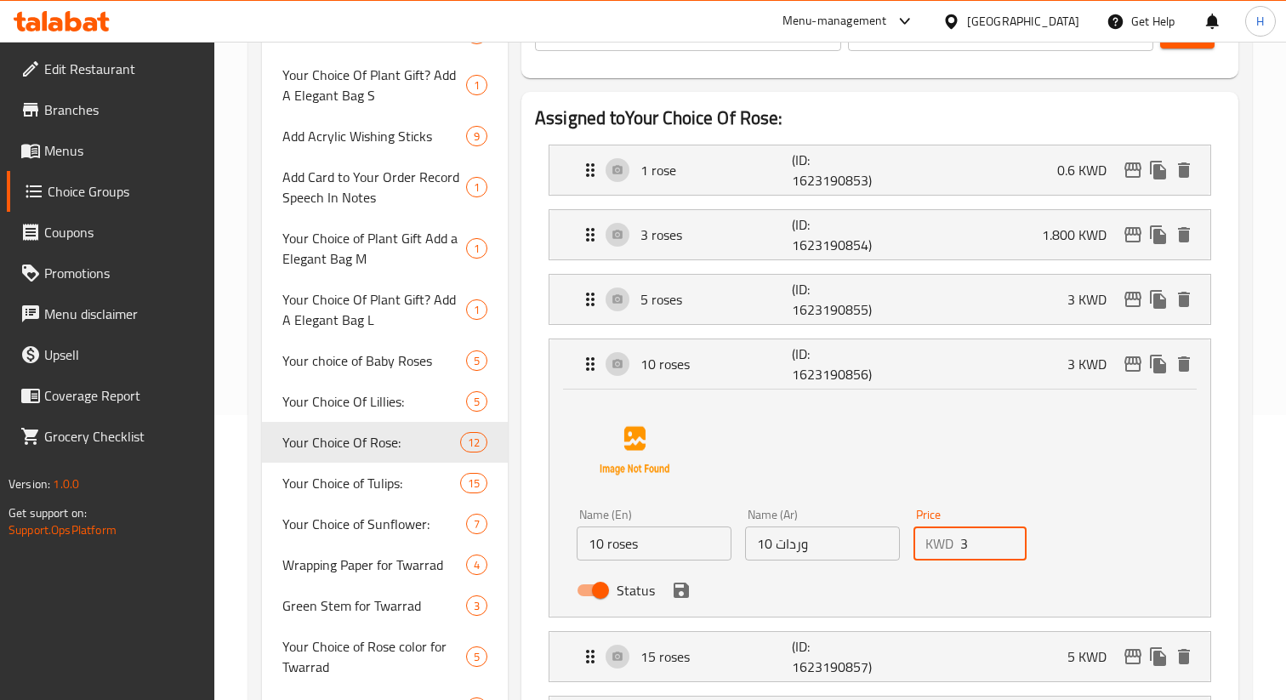
click at [967, 544] on input "3" at bounding box center [993, 543] width 66 height 34
type input "6"
